Goal: Use online tool/utility: Utilize a website feature to perform a specific function

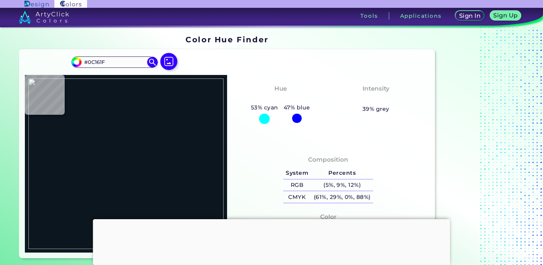
type input "#000000"
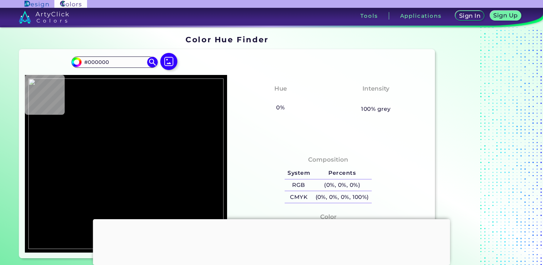
type input "#52819f"
type input "#52819F"
type input "#4a779e"
type input "#4A779E"
type input "#c48a27"
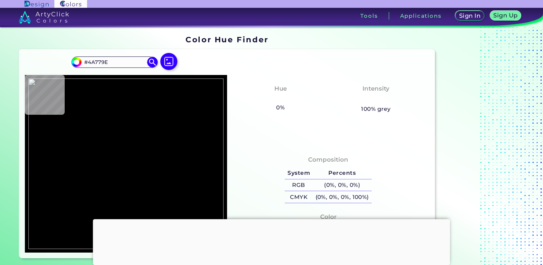
type input "#C48A27"
type input "#2d0900"
type input "#2D0900"
type input "#d2862c"
type input "#D2862C"
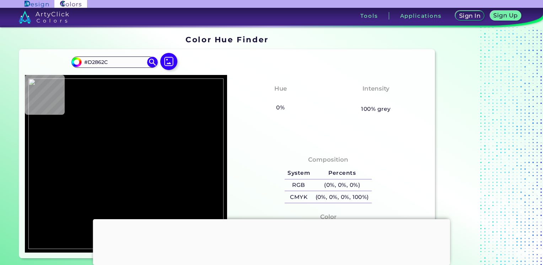
type input "#f8c227"
type input "#F8C227"
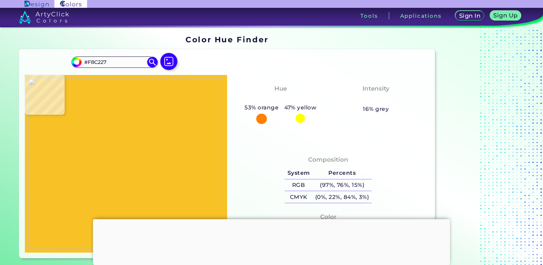
type input "#3e5971"
type input "#3E5971"
type input "#4c759b"
type input "#4C759B"
type input "#487499"
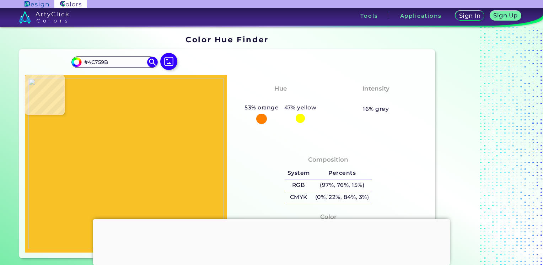
type input "#487499"
type input "#48769a"
type input "#48769A"
type input "#48759c"
type input "#48759C"
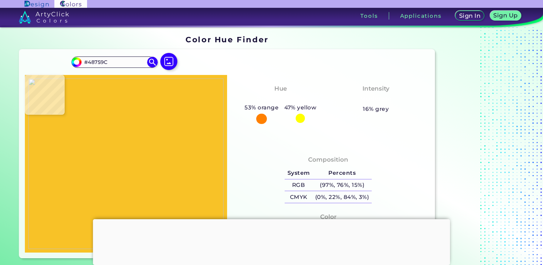
type input "#45759b"
type input "#45759B"
type input "#437399"
type input "#47749b"
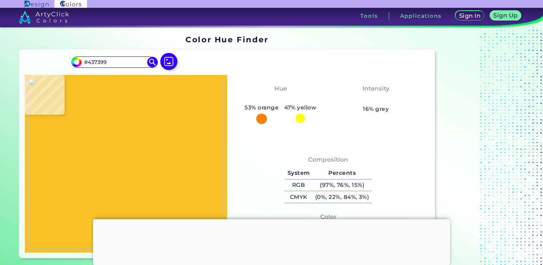
type input "#47749B"
type input "#46739a"
type input "#46739A"
type input "#457299"
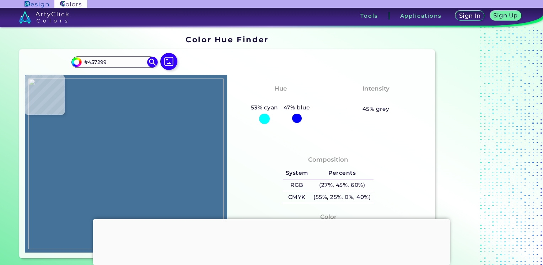
type input "#47749b"
type input "#47749B"
click at [110, 113] on img at bounding box center [125, 163] width 195 height 170
click at [114, 67] on div "#47749b #47749B Acadia ◉ Acid Green ◉ Aero Blue ◉ Alabaster ◉ Albescent White ◉…" at bounding box center [125, 65] width 109 height 20
drag, startPoint x: 110, startPoint y: 64, endPoint x: -1, endPoint y: 51, distance: 112.3
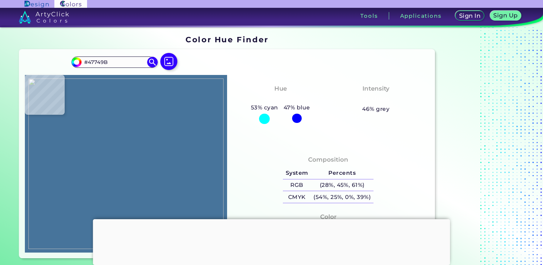
click at [0, 51] on html "Sign In Sign Up My Profile My Details Color Palettes Sign Out Tools Application…" at bounding box center [271, 160] width 543 height 320
